Goal: Task Accomplishment & Management: Complete application form

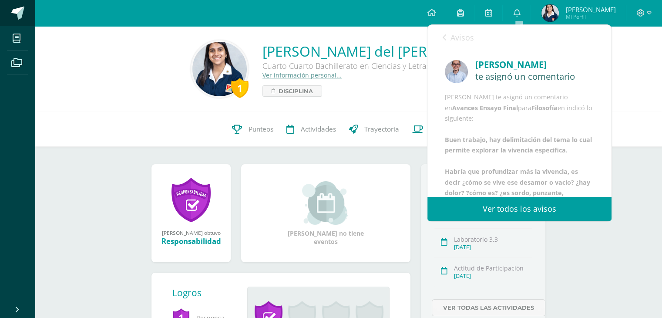
drag, startPoint x: 0, startPoint y: 0, endPoint x: 12, endPoint y: 13, distance: 18.2
click at [12, 13] on span at bounding box center [17, 13] width 13 height 13
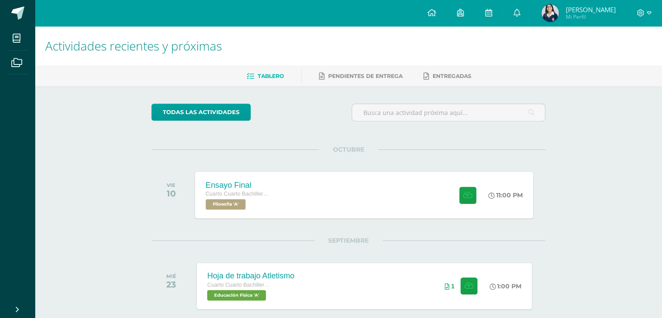
click at [322, 178] on div "Ensayo Final Cuarto Cuarto Bachillerato en Ciencias y Letras Filosofía 'A' 11:0…" at bounding box center [364, 194] width 338 height 47
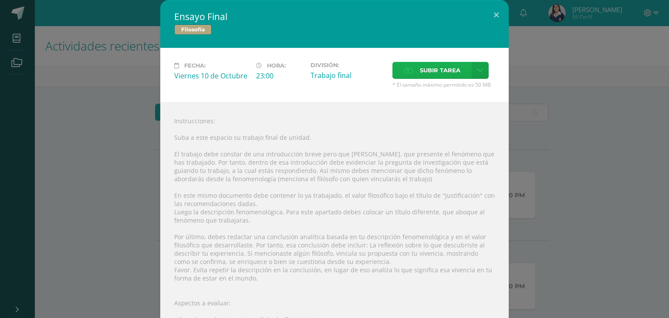
click at [423, 69] on span "Subir tarea" at bounding box center [440, 70] width 40 height 16
click at [0, 0] on input "Subir tarea" at bounding box center [0, 0] width 0 height 0
click at [492, 15] on button at bounding box center [496, 15] width 25 height 30
